Goal: Information Seeking & Learning: Find specific fact

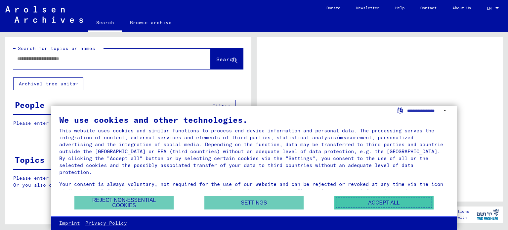
click at [385, 202] on button "Accept all" at bounding box center [383, 203] width 99 height 14
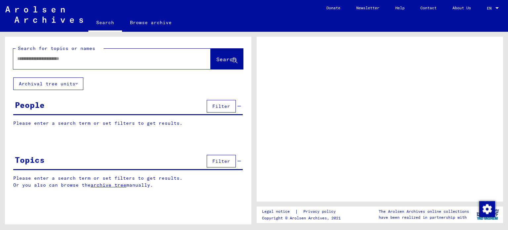
click at [108, 65] on div at bounding box center [104, 58] width 182 height 15
click at [94, 59] on input "text" at bounding box center [106, 58] width 178 height 7
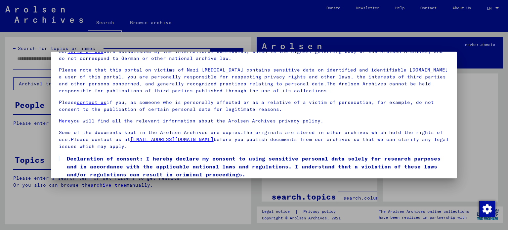
scroll to position [56, 0]
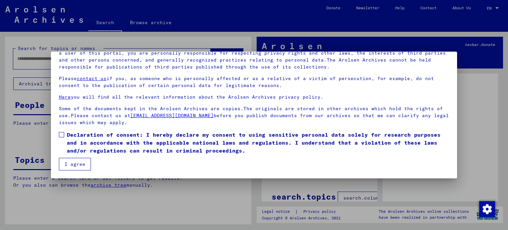
click at [64, 136] on span at bounding box center [61, 134] width 5 height 5
click at [77, 159] on button "I agree" at bounding box center [75, 164] width 32 height 13
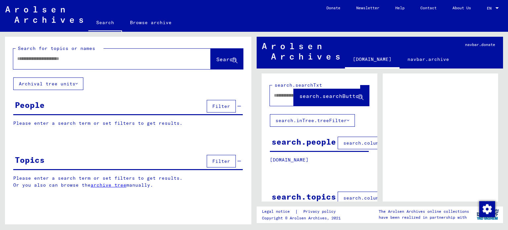
click at [62, 63] on div at bounding box center [104, 58] width 182 height 15
click at [63, 60] on input "text" at bounding box center [106, 58] width 178 height 7
type input "**********"
click at [216, 60] on span "Search" at bounding box center [226, 59] width 20 height 7
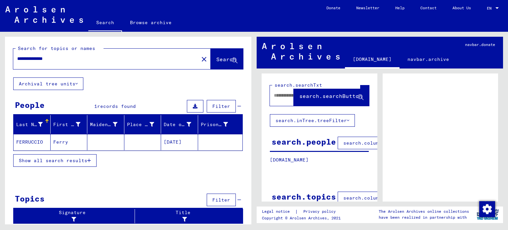
click at [182, 139] on mat-cell "[DATE]" at bounding box center [179, 142] width 37 height 16
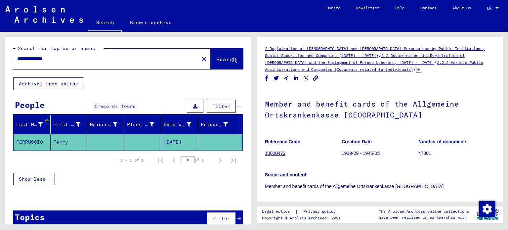
click at [316, 62] on link "2.2 Documents on the Registration of [DEMOGRAPHIC_DATA] and the Employment of F…" at bounding box center [365, 59] width 200 height 12
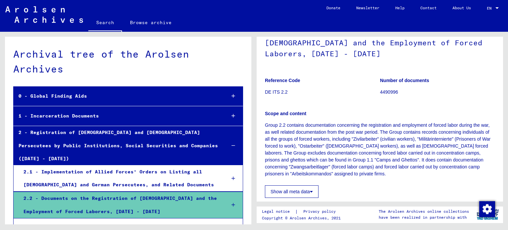
scroll to position [99, 0]
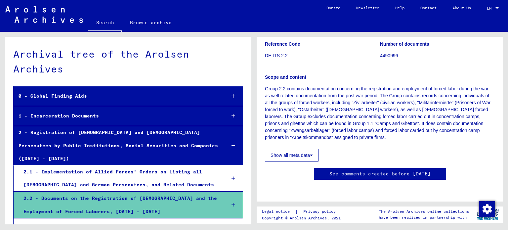
click at [315, 149] on button "Show all meta data" at bounding box center [292, 155] width 54 height 13
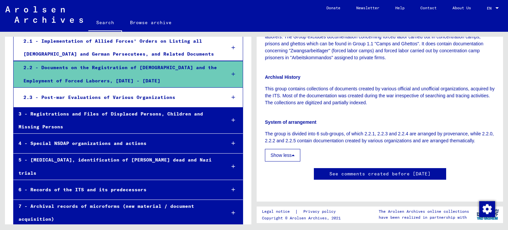
scroll to position [135, 0]
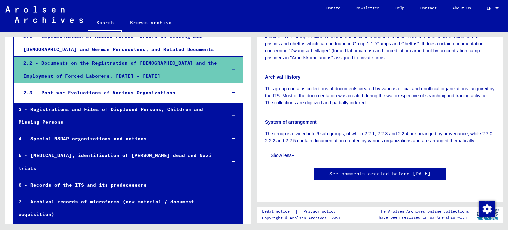
click at [97, 57] on div "2.2 - Documents on the Registration of [DEMOGRAPHIC_DATA] and the Employment of…" at bounding box center [120, 70] width 202 height 26
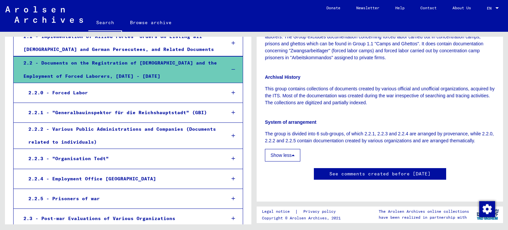
click at [105, 192] on div "2.2.5 - Prisoners of war" at bounding box center [121, 198] width 197 height 13
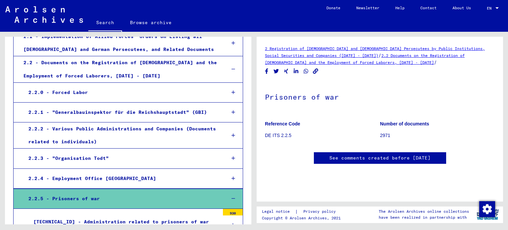
click at [340, 49] on link "2 Registration of [DEMOGRAPHIC_DATA] and [DEMOGRAPHIC_DATA] Persecutees by Publ…" at bounding box center [375, 52] width 220 height 12
click at [366, 155] on link "See comments created before [DATE]" at bounding box center [380, 158] width 101 height 7
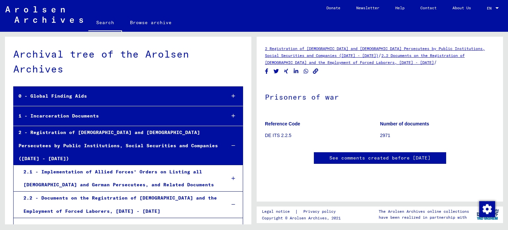
scroll to position [0, 0]
click at [98, 98] on div "0 - Global Finding Aids" at bounding box center [117, 96] width 207 height 13
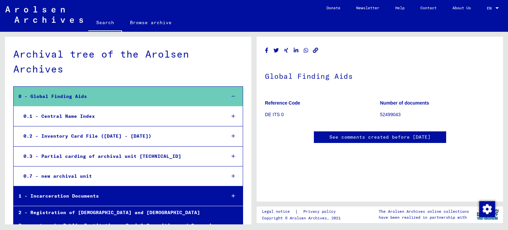
click at [88, 116] on div "0.1 - Central Name Index" at bounding box center [120, 116] width 202 height 13
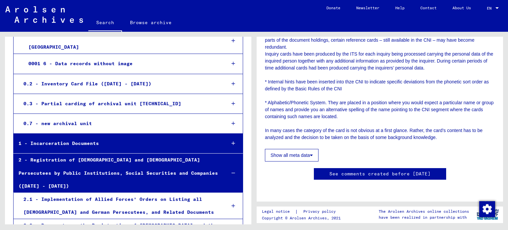
scroll to position [232, 0]
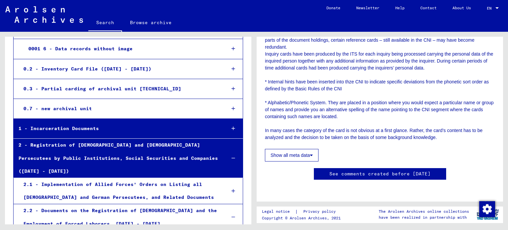
click at [126, 130] on div "1 - Incarceration Documents" at bounding box center [117, 128] width 207 height 13
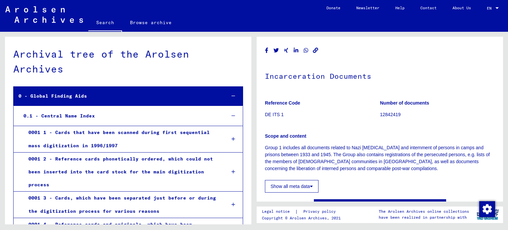
click at [56, 96] on div "0 - Global Finding Aids" at bounding box center [117, 96] width 207 height 13
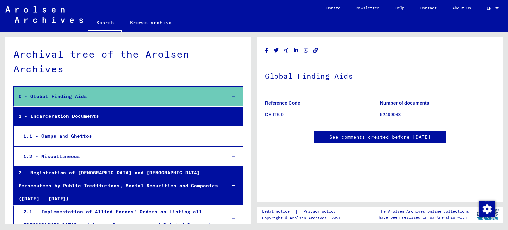
click at [57, 114] on div "1 - Incarceration Documents" at bounding box center [117, 116] width 207 height 13
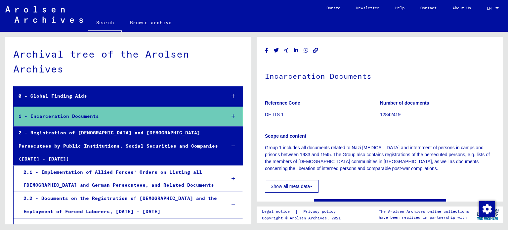
click at [64, 139] on div "2 - Registration of [DEMOGRAPHIC_DATA] and [DEMOGRAPHIC_DATA] Persecutees by Pu…" at bounding box center [117, 145] width 207 height 39
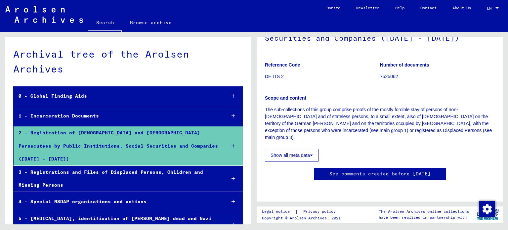
scroll to position [265, 0]
click at [106, 24] on link "Search" at bounding box center [105, 23] width 34 height 17
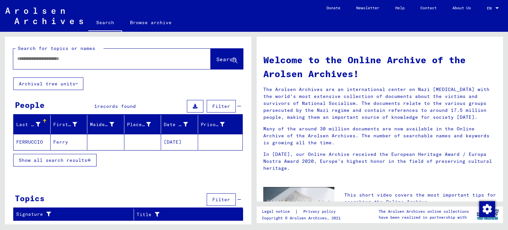
click at [93, 58] on input "text" at bounding box center [104, 58] width 174 height 7
type input "**********"
click at [56, 157] on span "Show all search results" at bounding box center [53, 160] width 68 height 6
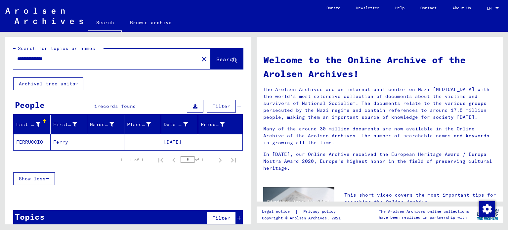
click at [36, 140] on mat-cell "FERRUCCIO" at bounding box center [32, 142] width 37 height 16
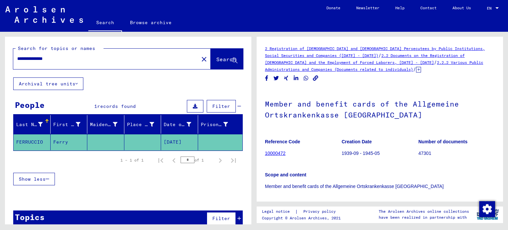
click at [276, 154] on link "10000472" at bounding box center [275, 153] width 21 height 5
